Goal: Navigation & Orientation: Find specific page/section

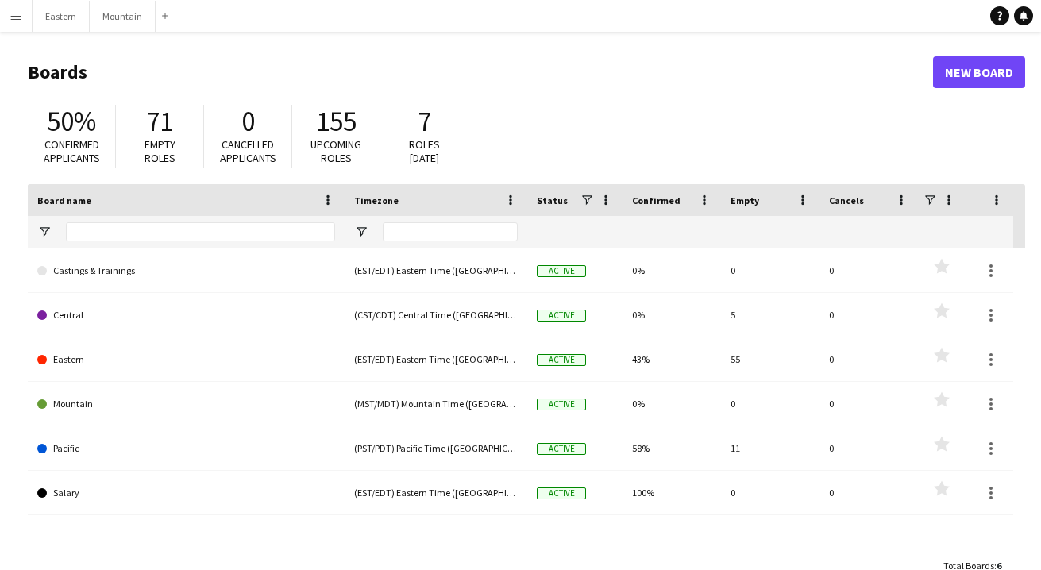
click at [17, 19] on app-icon "Menu" at bounding box center [16, 16] width 13 height 13
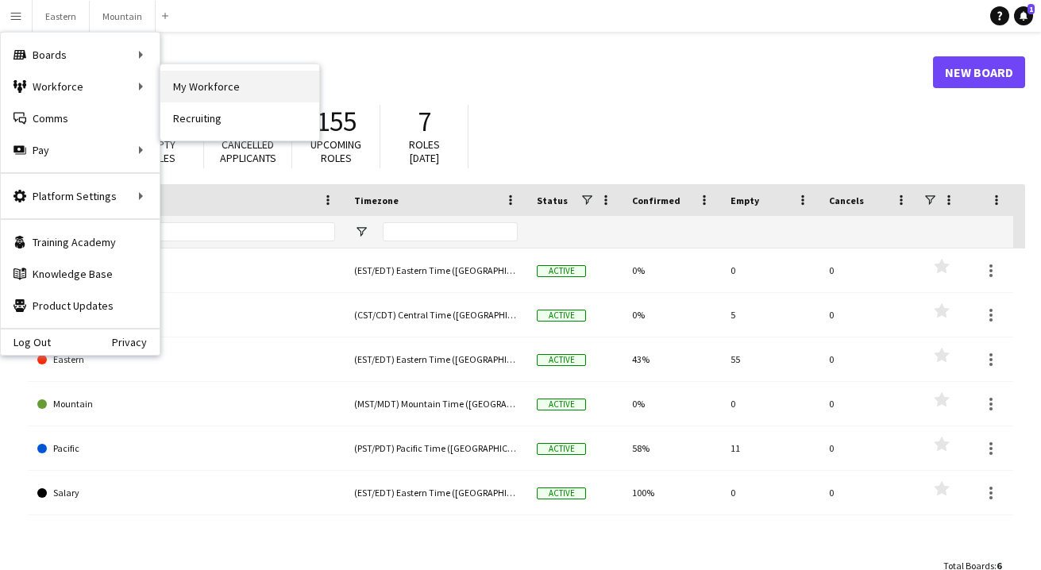
click at [196, 84] on link "My Workforce" at bounding box center [239, 87] width 159 height 32
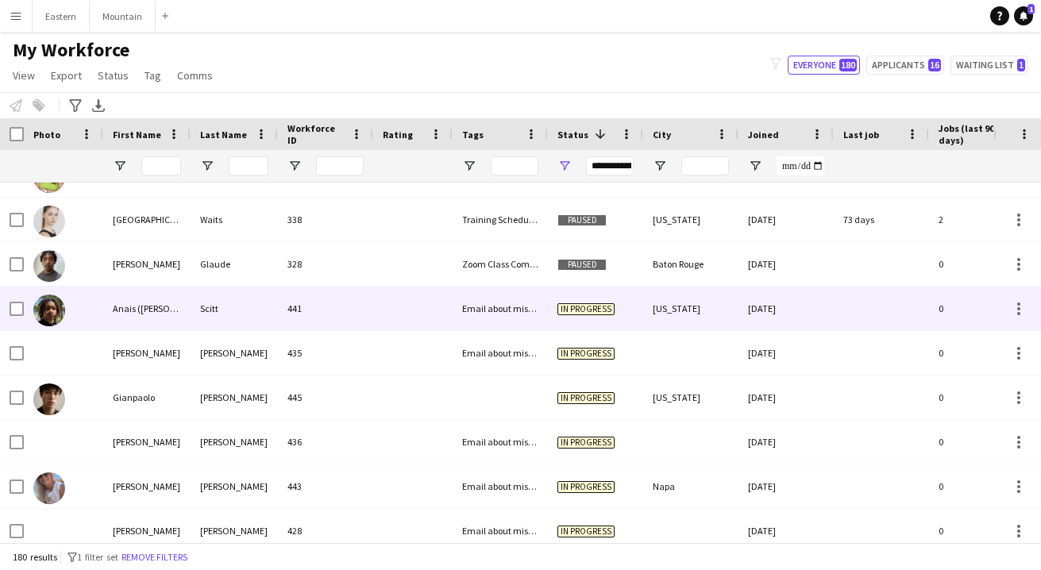
scroll to position [1505, 0]
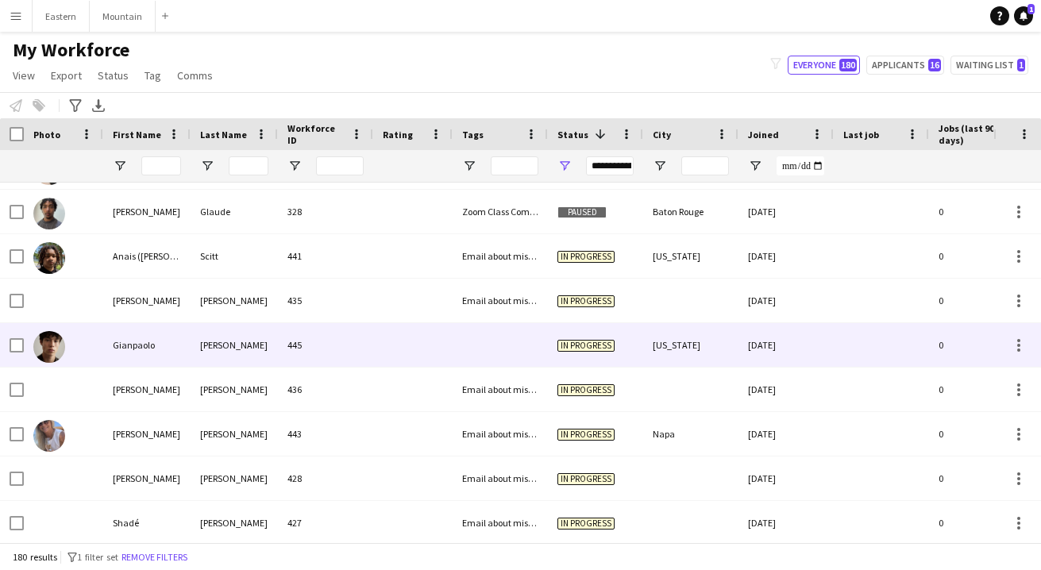
click at [497, 354] on div at bounding box center [500, 345] width 95 height 44
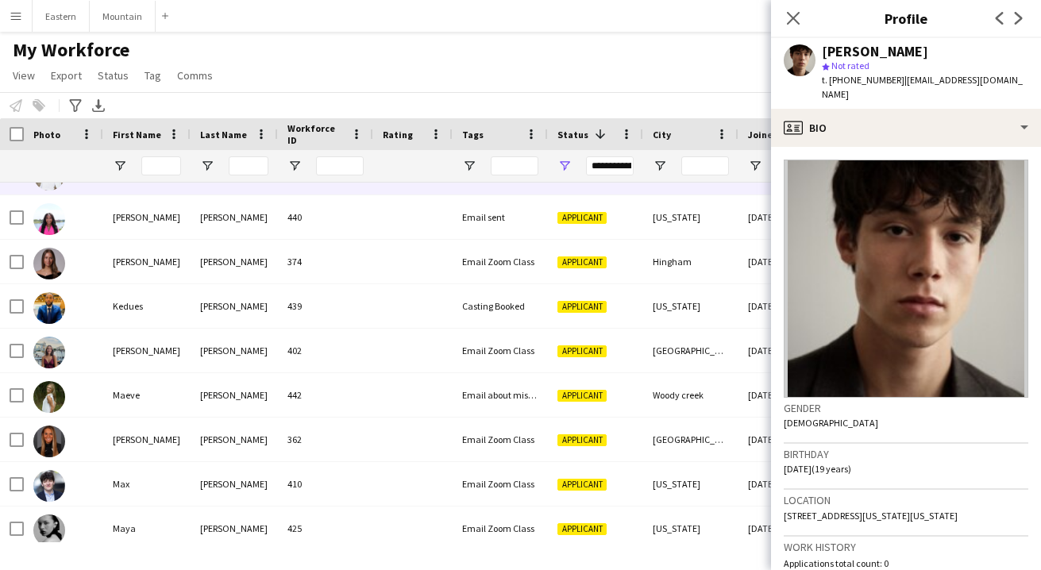
scroll to position [2612, 0]
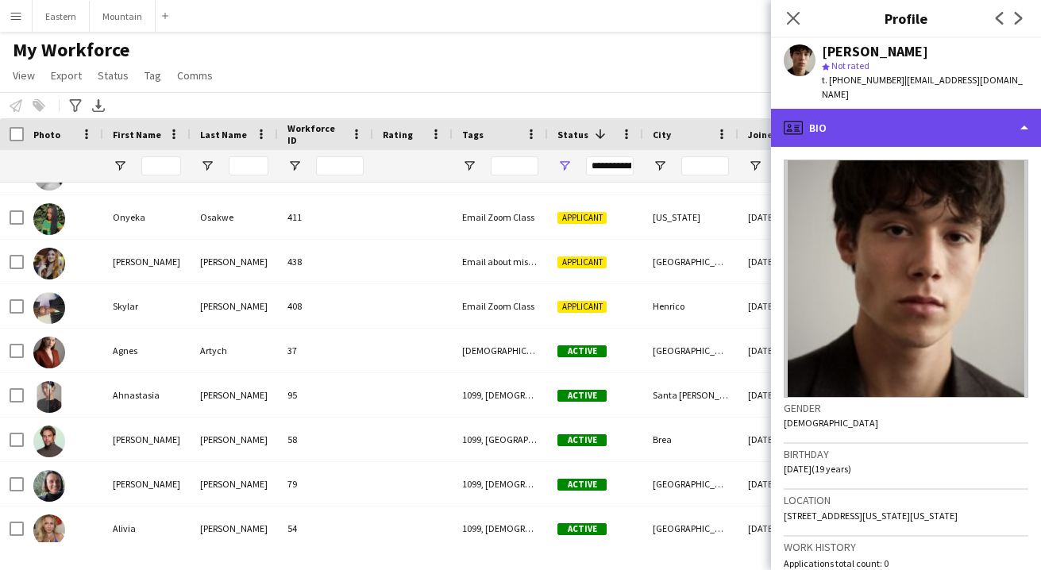
click at [858, 114] on div "profile Bio" at bounding box center [906, 128] width 270 height 38
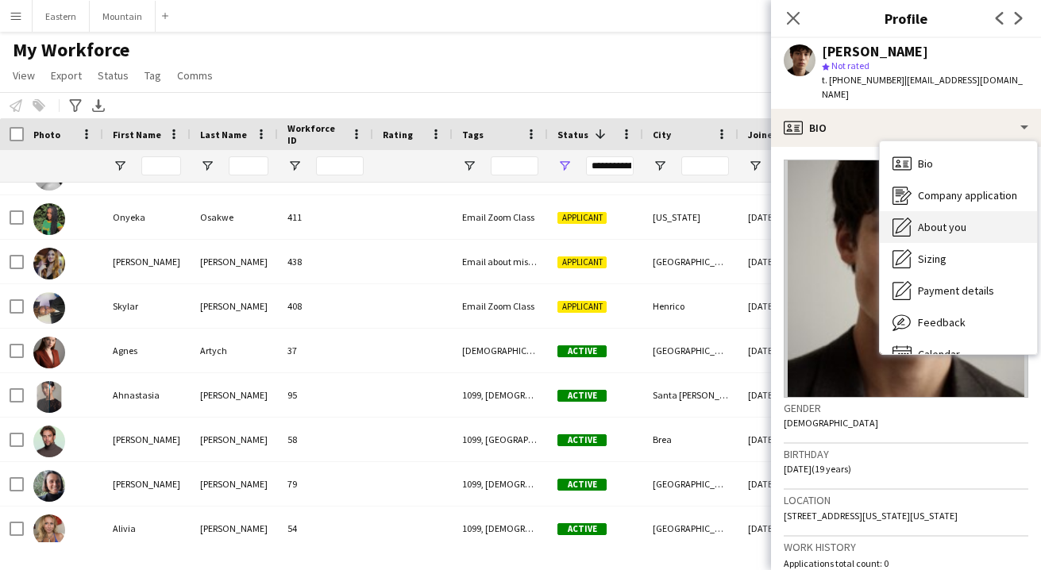
click at [941, 220] on span "About you" at bounding box center [942, 227] width 48 height 14
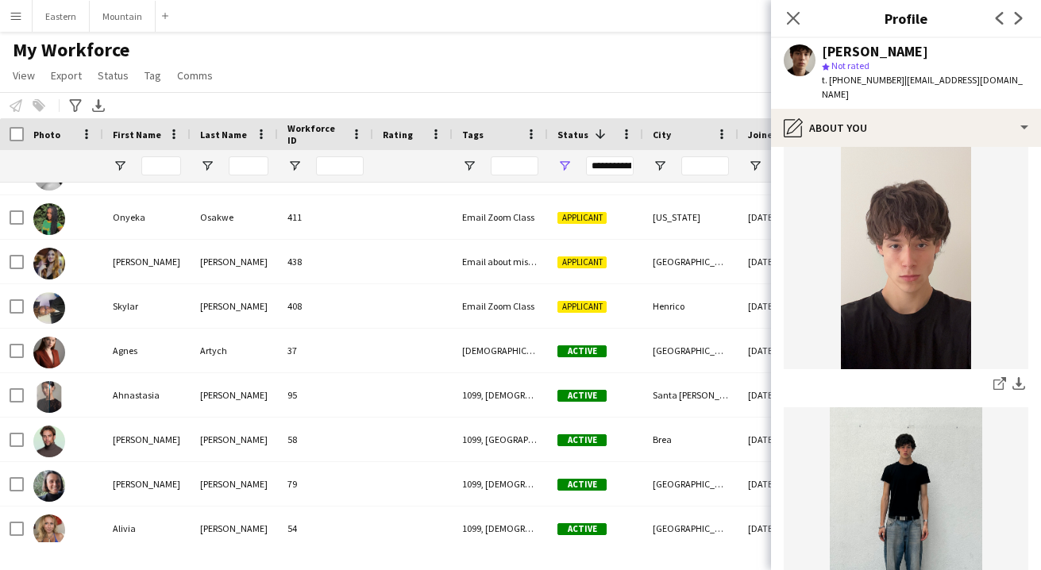
scroll to position [615, 0]
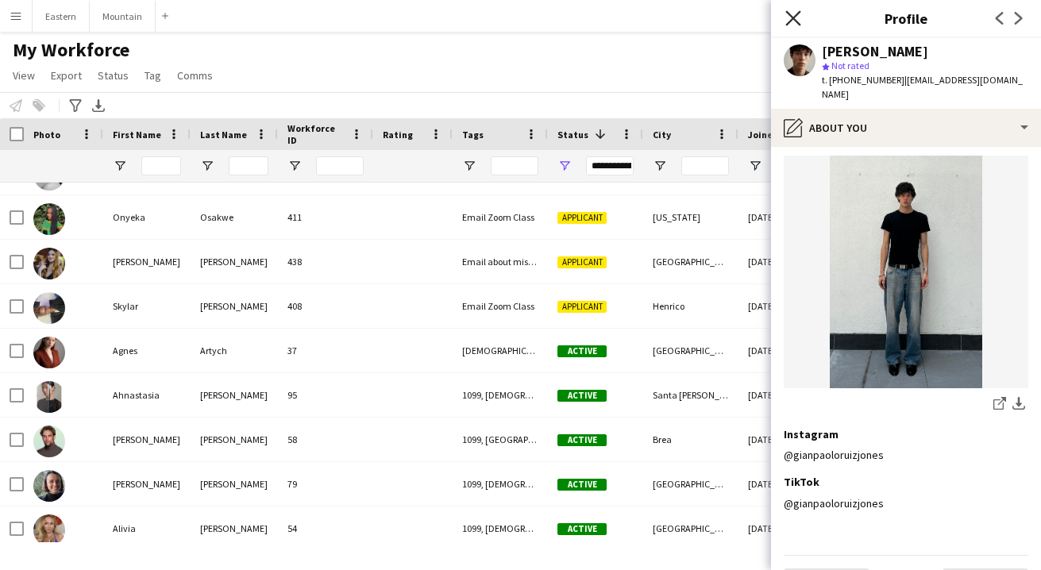
click at [792, 15] on icon "Close pop-in" at bounding box center [793, 17] width 15 height 15
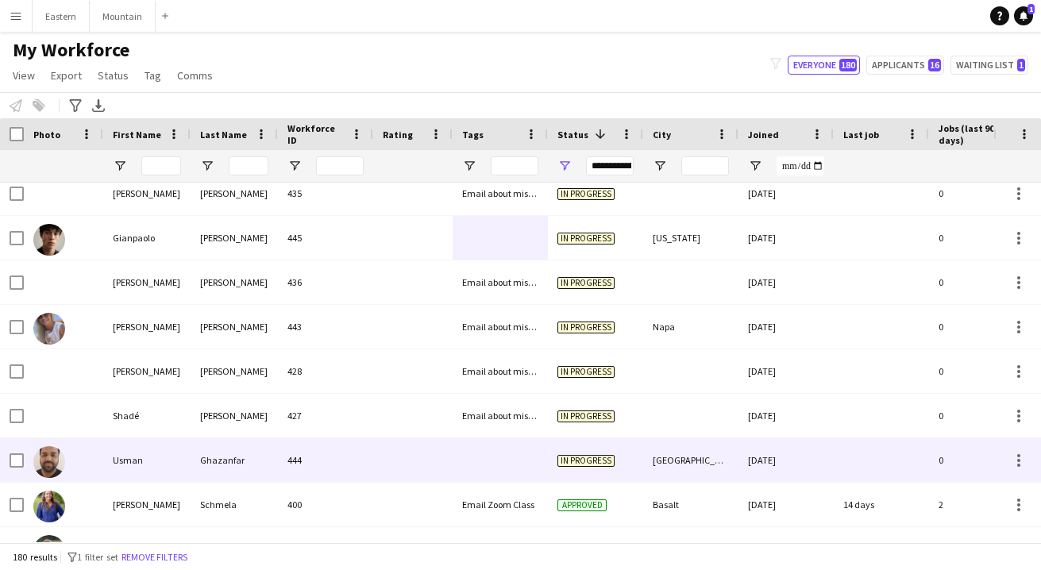
scroll to position [1612, 0]
